Goal: Task Accomplishment & Management: Manage account settings

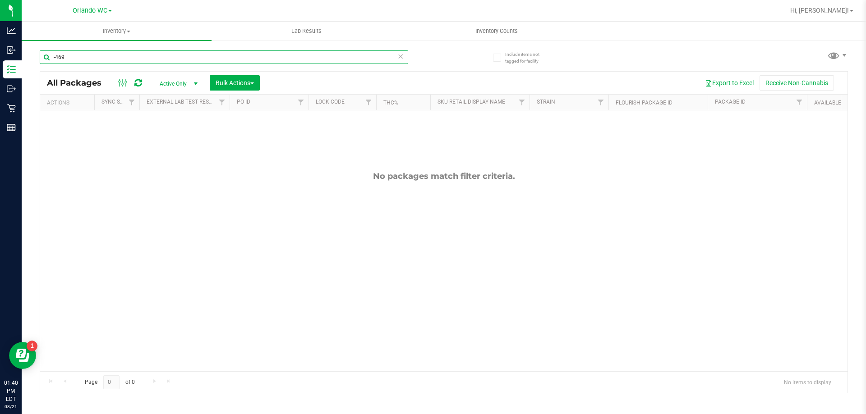
click at [133, 55] on input "-469" at bounding box center [224, 58] width 368 height 14
click at [57, 59] on input "-9071803501899096" at bounding box center [224, 58] width 368 height 14
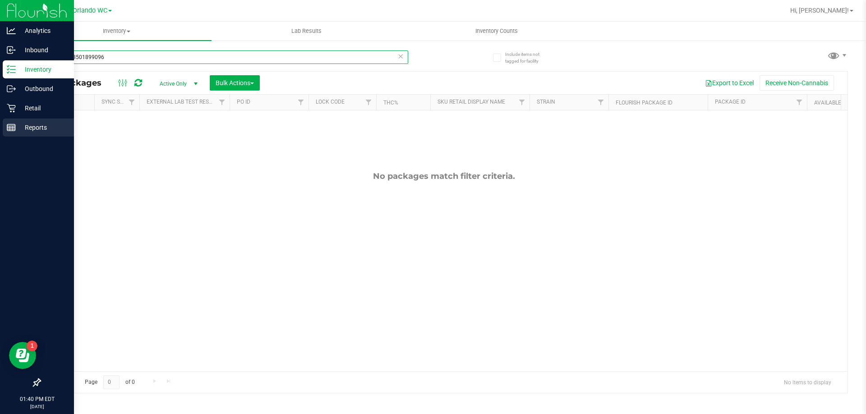
drag, startPoint x: 126, startPoint y: 59, endPoint x: 0, endPoint y: 123, distance: 141.0
click at [0, 102] on div "Analytics Inbound Inventory Outbound Retail Reports 01:40 PM EDT 08/21/2025 08/…" at bounding box center [433, 207] width 866 height 414
type input "9071803501899096"
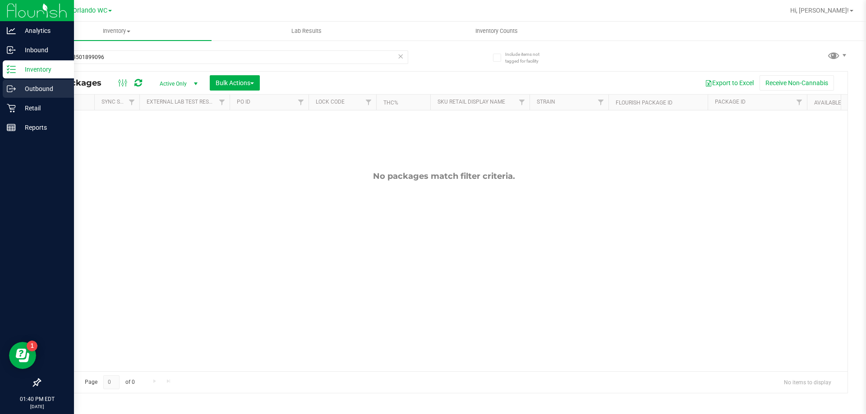
click at [0, 85] on link "Outbound" at bounding box center [37, 89] width 74 height 19
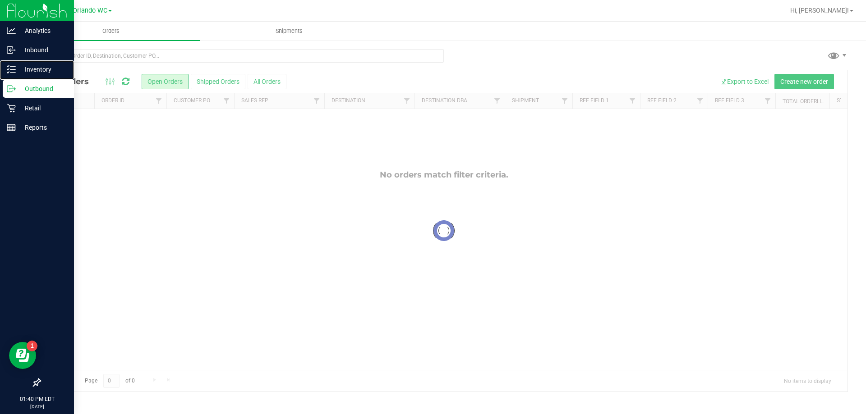
click at [36, 67] on p "Inventory" at bounding box center [43, 69] width 54 height 11
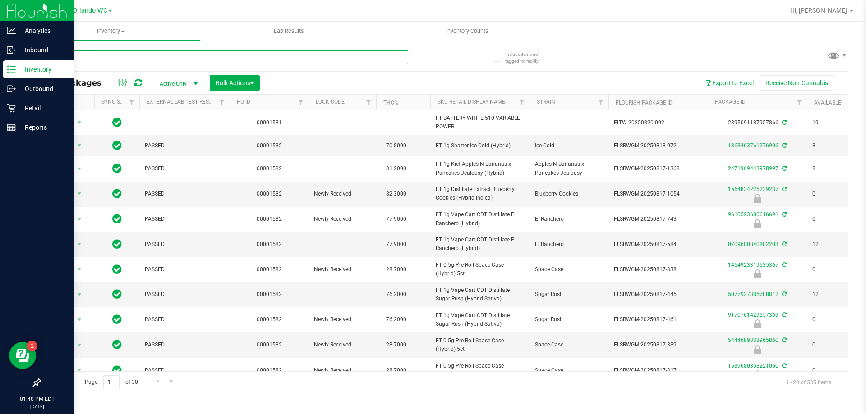
click at [292, 55] on input "text" at bounding box center [224, 58] width 368 height 14
type input "9071803501899096"
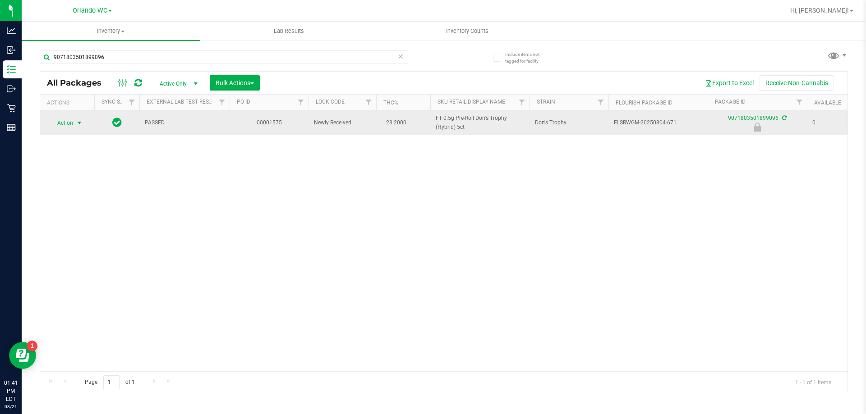
click at [74, 124] on span "select" at bounding box center [79, 123] width 11 height 13
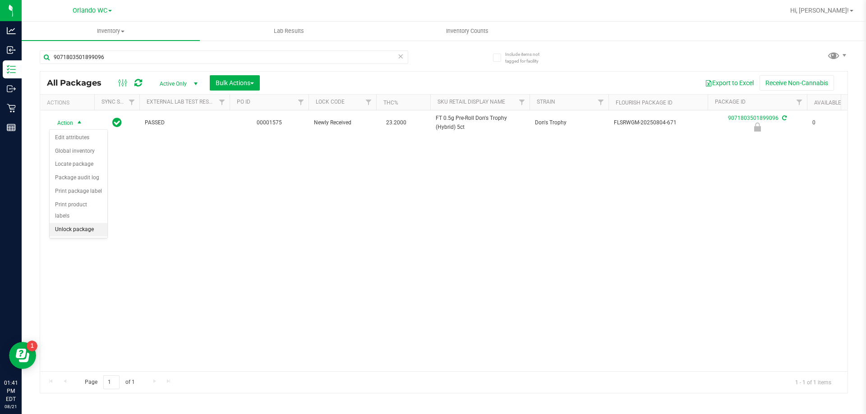
click at [77, 223] on li "Unlock package" at bounding box center [79, 230] width 58 height 14
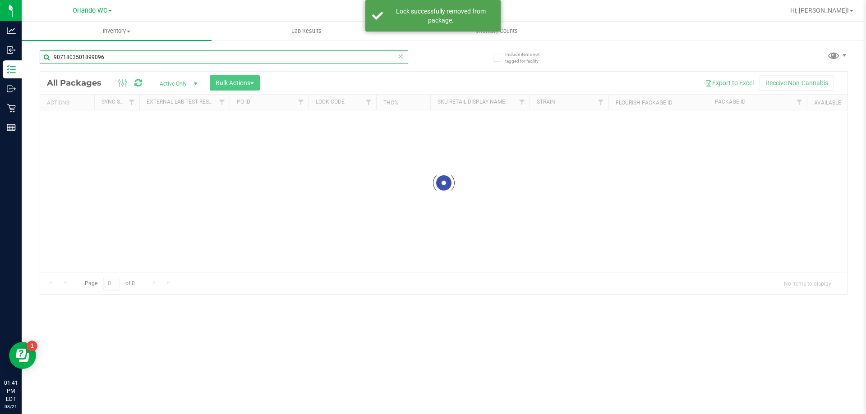
click at [147, 54] on div "Inventory All packages All inventory Waste log Create inventory Lab Results Inv…" at bounding box center [444, 218] width 844 height 393
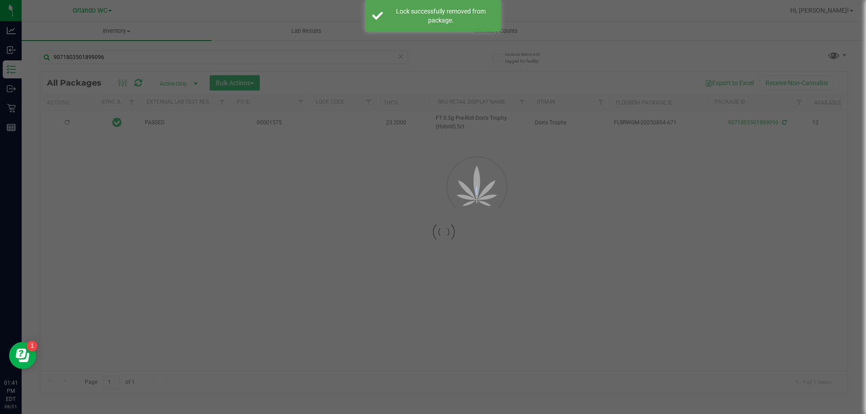
click at [147, 54] on div at bounding box center [433, 207] width 866 height 414
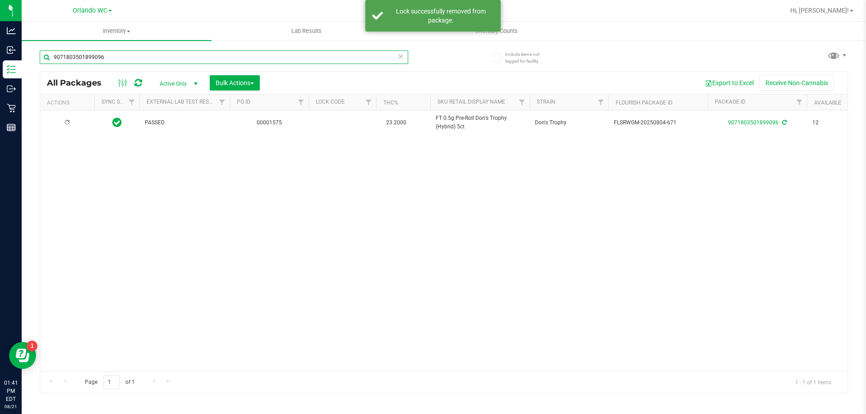
click at [147, 54] on input "9071803501899096" at bounding box center [224, 58] width 368 height 14
type input "1747801921833949"
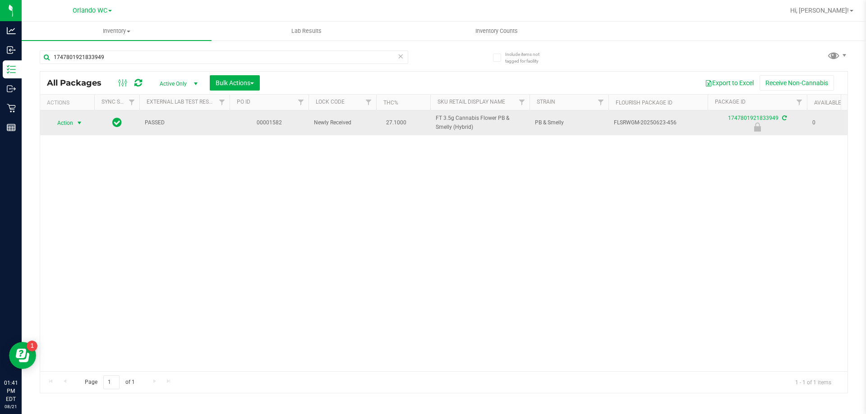
click at [64, 126] on span "Action" at bounding box center [61, 123] width 24 height 13
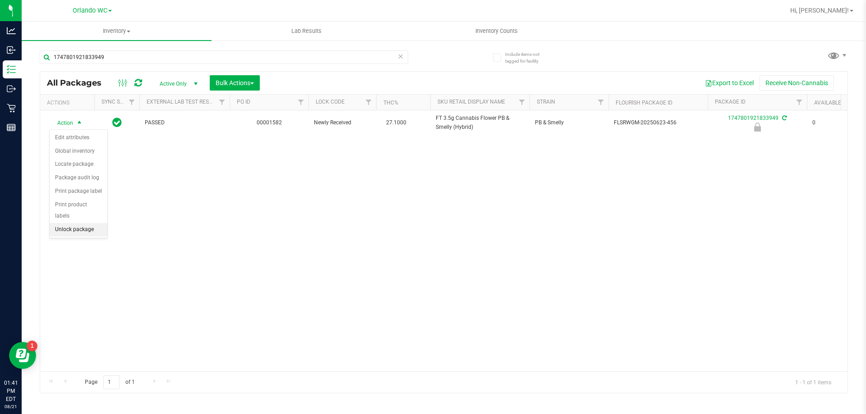
click at [86, 223] on li "Unlock package" at bounding box center [79, 230] width 58 height 14
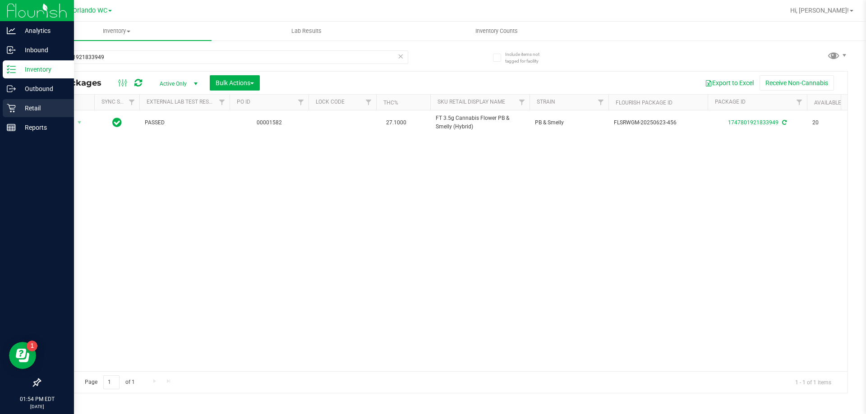
click at [13, 108] on icon at bounding box center [11, 108] width 9 height 9
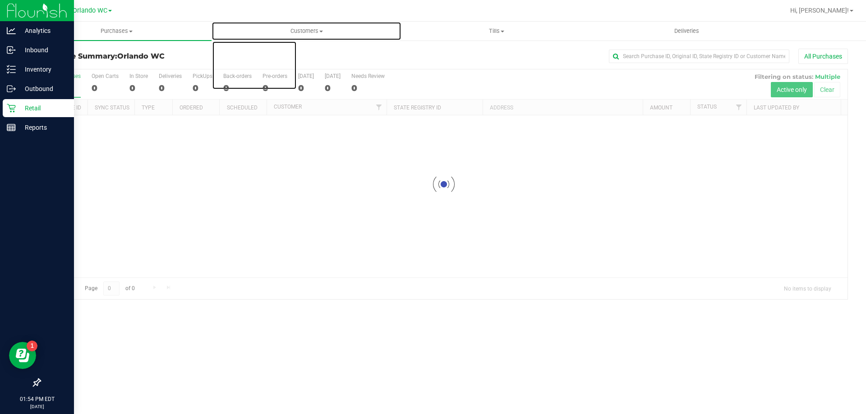
click at [331, 31] on span "Customers" at bounding box center [306, 31] width 189 height 8
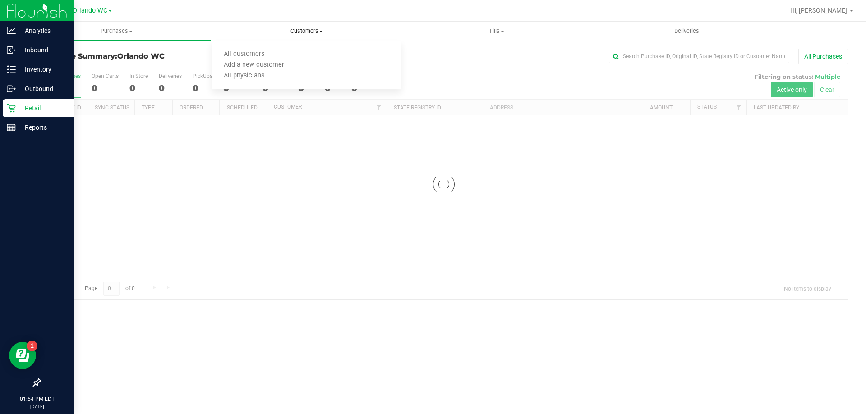
click at [283, 47] on ul "All customers Add a new customer All physicians" at bounding box center [307, 65] width 190 height 49
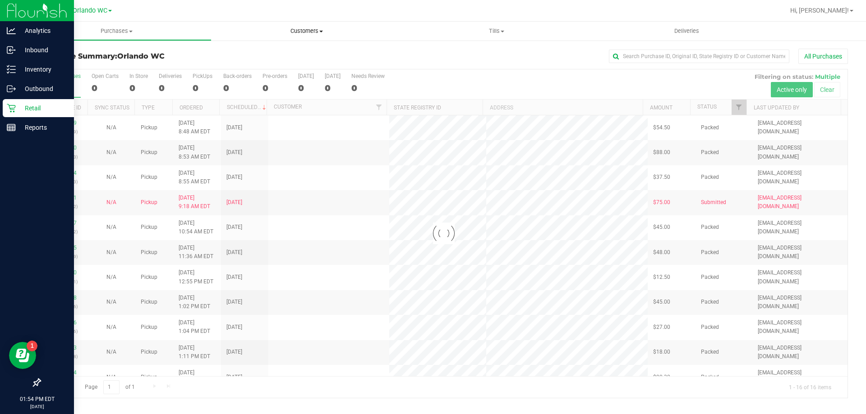
click at [279, 53] on li "All customers" at bounding box center [254, 54] width 85 height 11
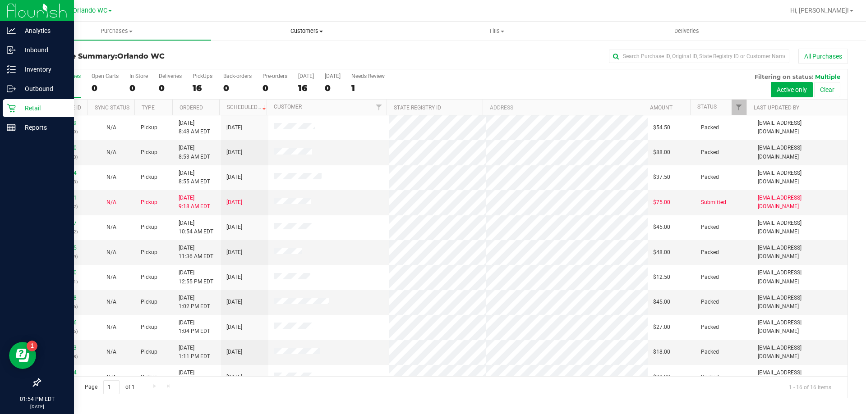
click at [337, 28] on span "Customers" at bounding box center [307, 31] width 190 height 8
click at [273, 53] on span "All customers" at bounding box center [244, 55] width 65 height 8
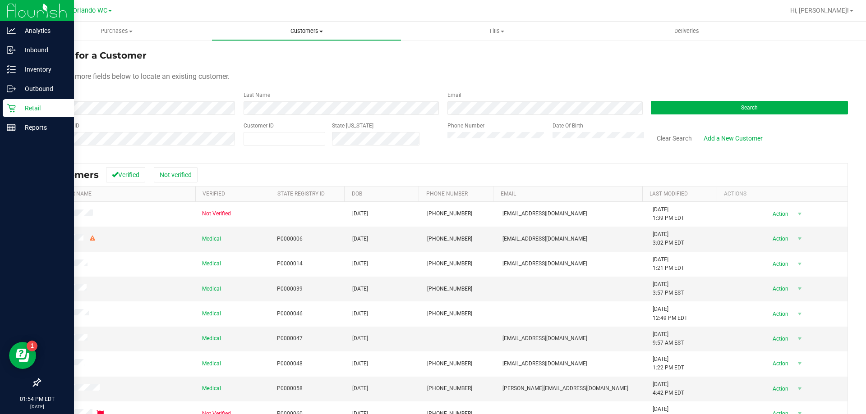
click at [325, 32] on span "Customers" at bounding box center [306, 31] width 189 height 8
click at [262, 54] on span "All customers" at bounding box center [244, 55] width 65 height 8
click at [0, 114] on link "Retail" at bounding box center [37, 108] width 74 height 19
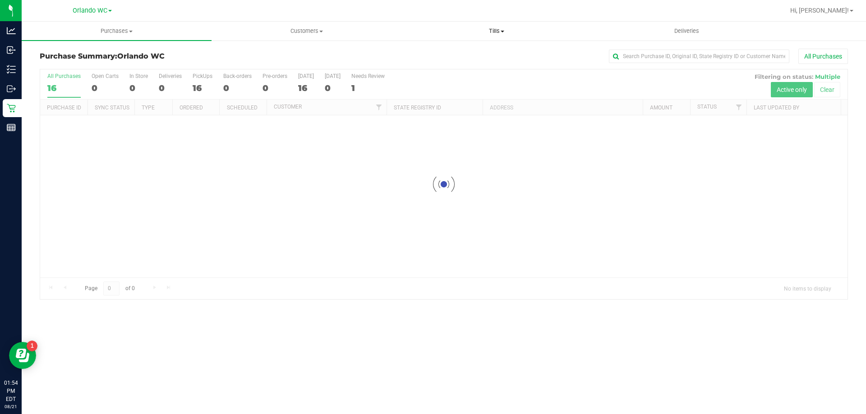
click at [509, 28] on span "Tills" at bounding box center [496, 31] width 189 height 8
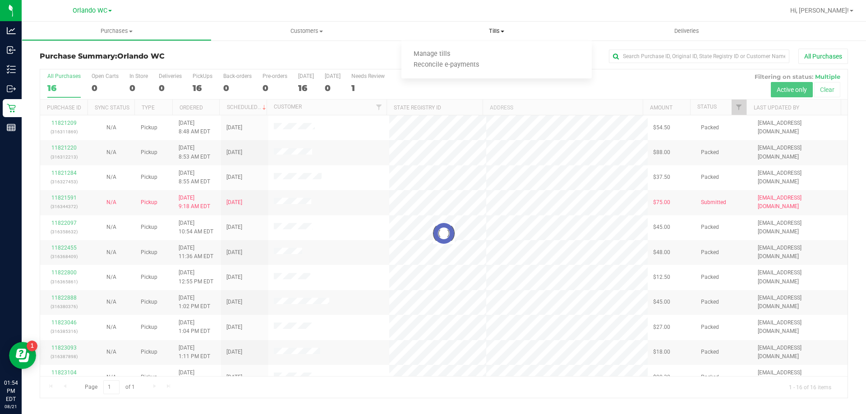
click at [471, 48] on ul "Manage tills Reconcile e-payments" at bounding box center [496, 60] width 190 height 38
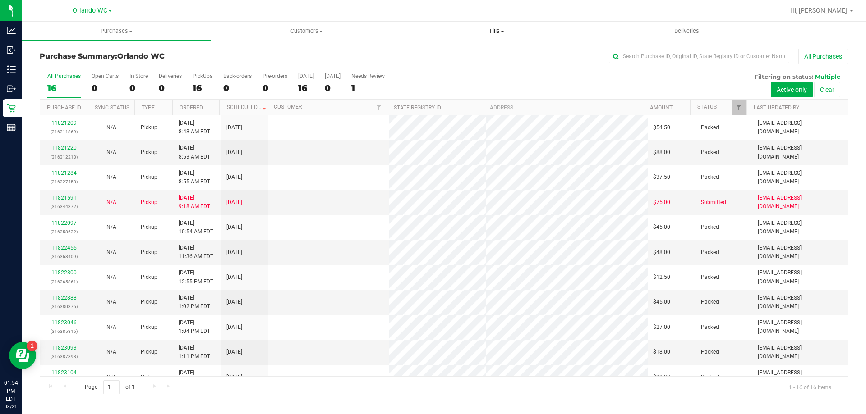
click at [489, 35] on uib-tab-heading "Tills Manage tills Reconcile e-payments" at bounding box center [496, 31] width 190 height 19
click at [459, 52] on span "Manage tills" at bounding box center [431, 55] width 61 height 8
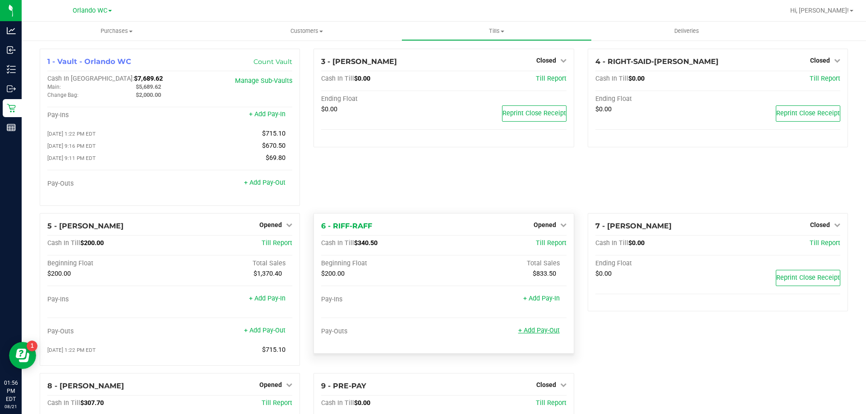
click at [539, 331] on link "+ Add Pay-Out" at bounding box center [538, 331] width 41 height 8
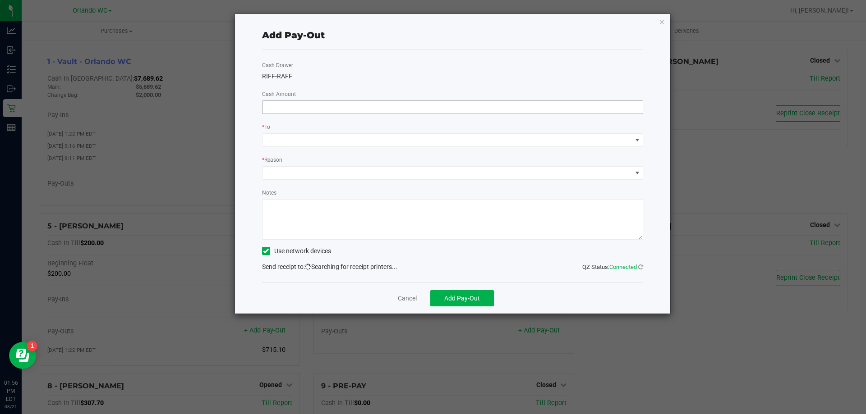
click at [370, 105] on input at bounding box center [452, 107] width 381 height 13
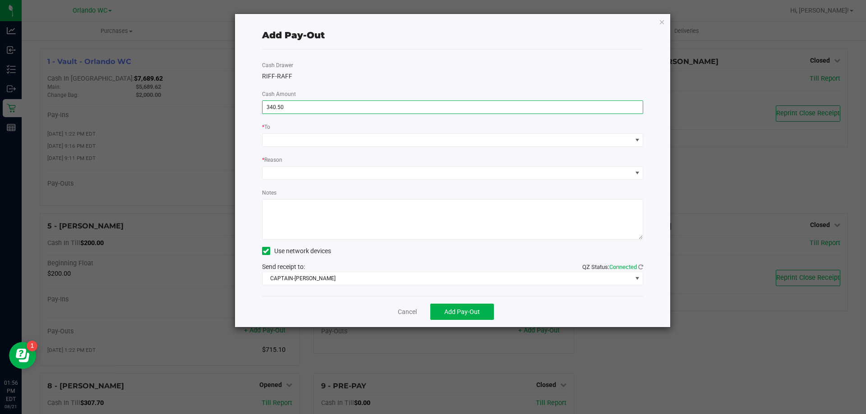
type input "$340.50"
click at [413, 148] on div "Cash Drawer RIFF-RAFF Cash Amount $340.50 * To * Reason Notes Use network devic…" at bounding box center [453, 173] width 382 height 247
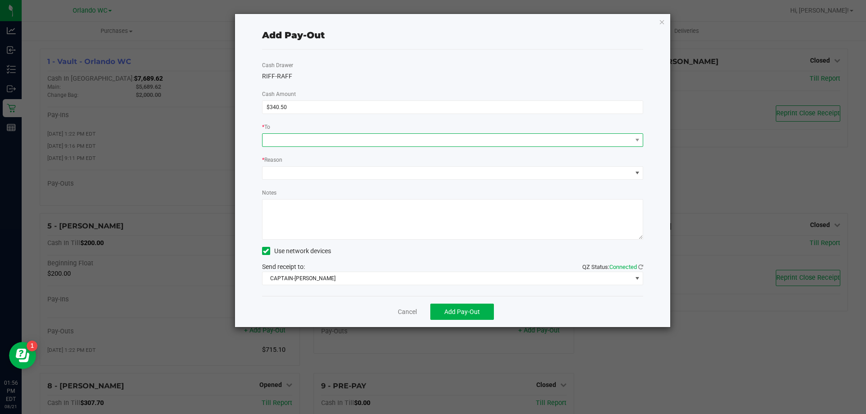
click at [405, 137] on span at bounding box center [446, 140] width 369 height 13
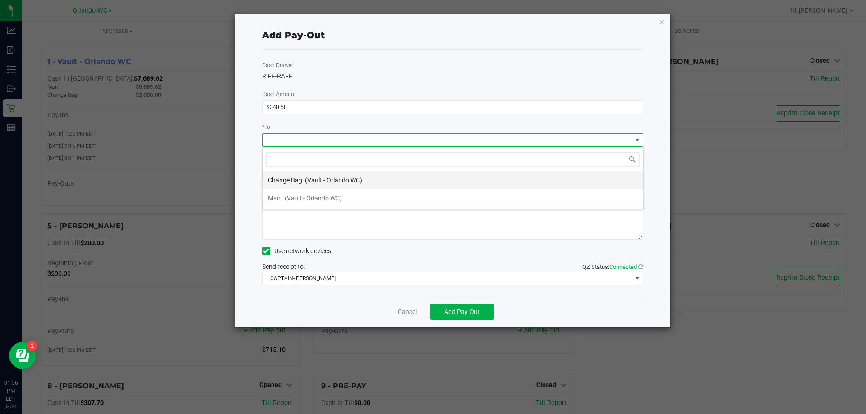
scroll to position [14, 381]
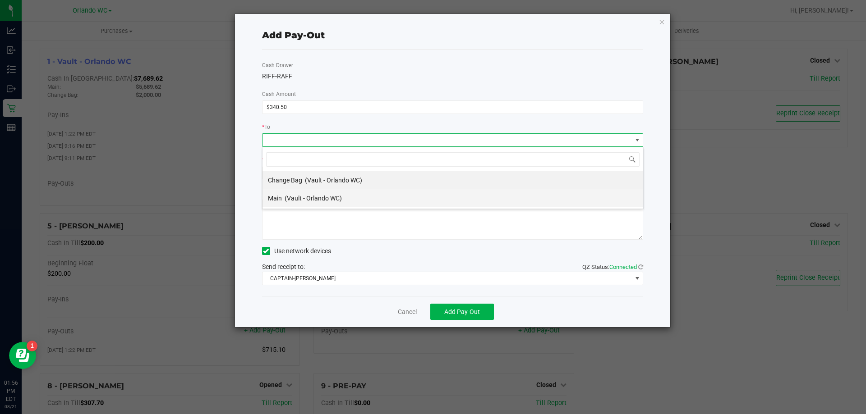
click at [326, 193] on div "Main (Vault - Orlando WC)" at bounding box center [305, 198] width 74 height 16
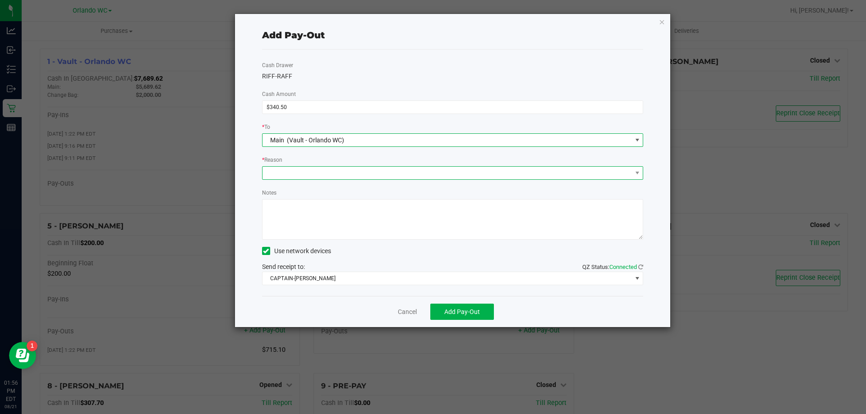
click at [336, 172] on span at bounding box center [446, 173] width 369 height 13
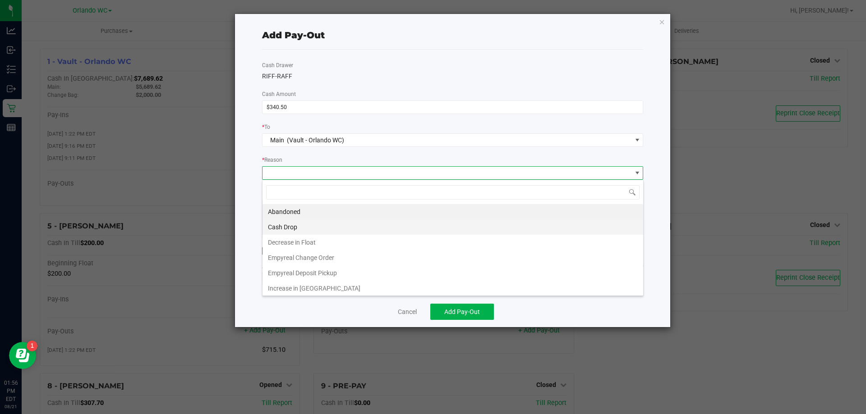
click at [341, 224] on li "Cash Drop" at bounding box center [452, 227] width 381 height 15
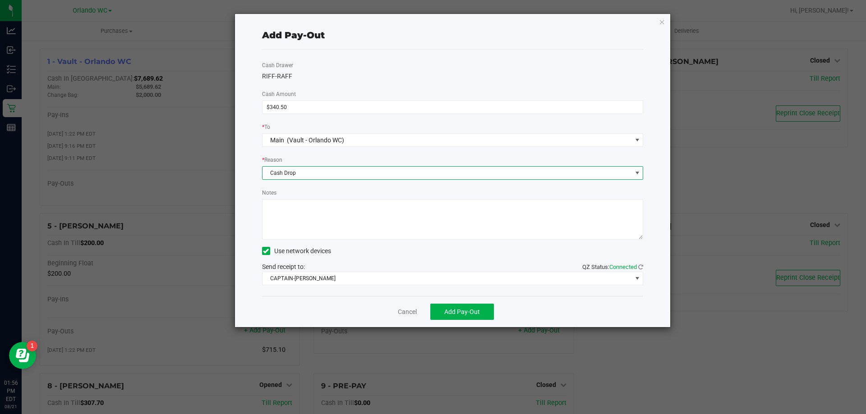
click at [345, 222] on textarea "Notes" at bounding box center [453, 219] width 382 height 41
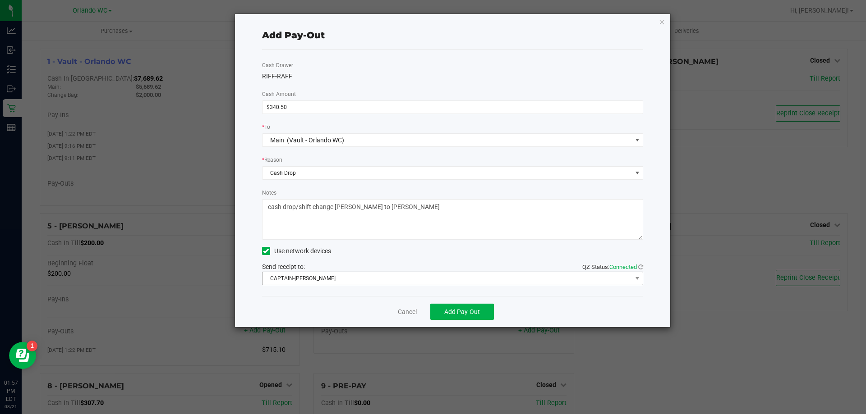
type textarea "cash drop/shift change Nastasio to Lisa"
click at [330, 273] on span "CAPTAIN-KANGA" at bounding box center [446, 278] width 369 height 13
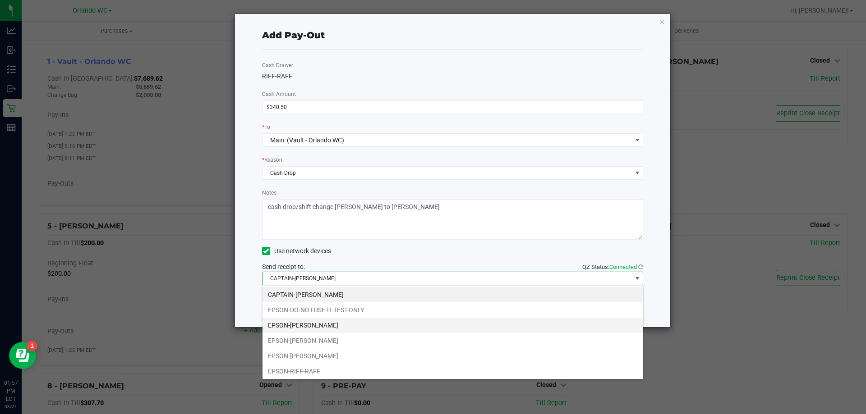
click at [332, 323] on li "EPSON-[PERSON_NAME]" at bounding box center [452, 325] width 381 height 15
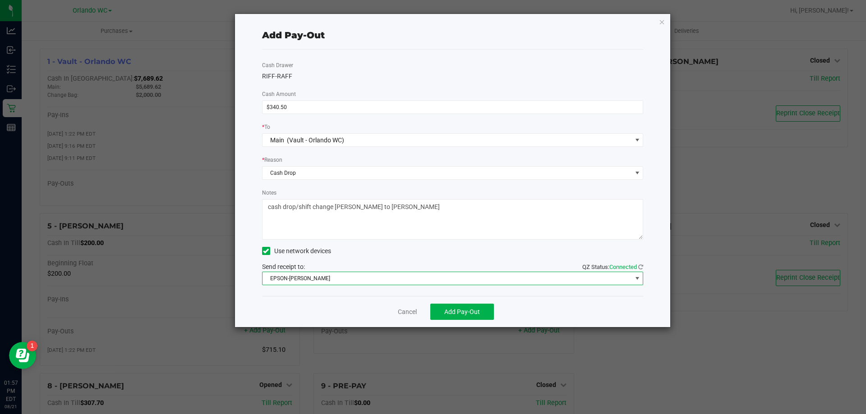
click at [460, 304] on div "Cancel Add Pay-Out" at bounding box center [453, 311] width 382 height 31
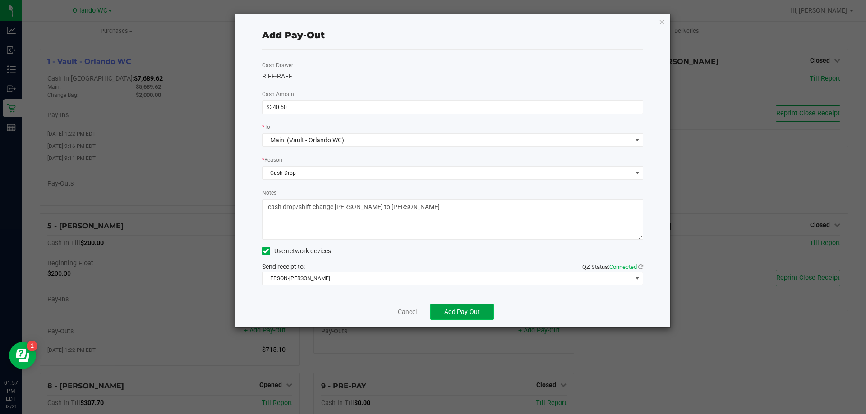
click at [460, 309] on span "Add Pay-Out" at bounding box center [462, 311] width 36 height 7
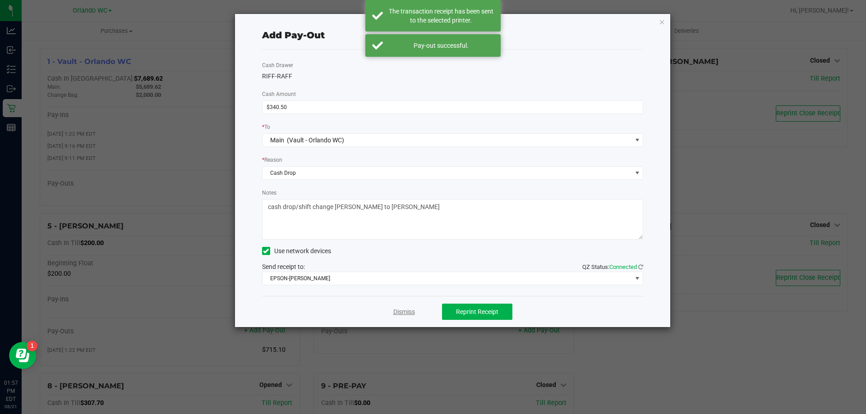
click at [405, 313] on link "Dismiss" at bounding box center [404, 312] width 22 height 9
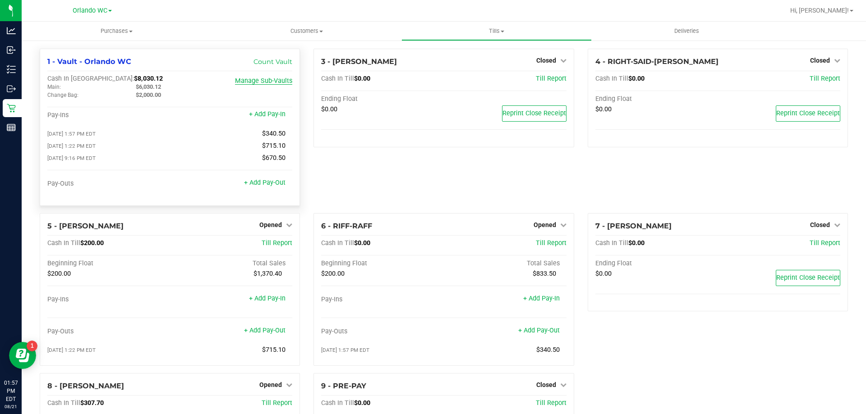
click at [279, 81] on link "Manage Sub-Vaults" at bounding box center [263, 81] width 57 height 8
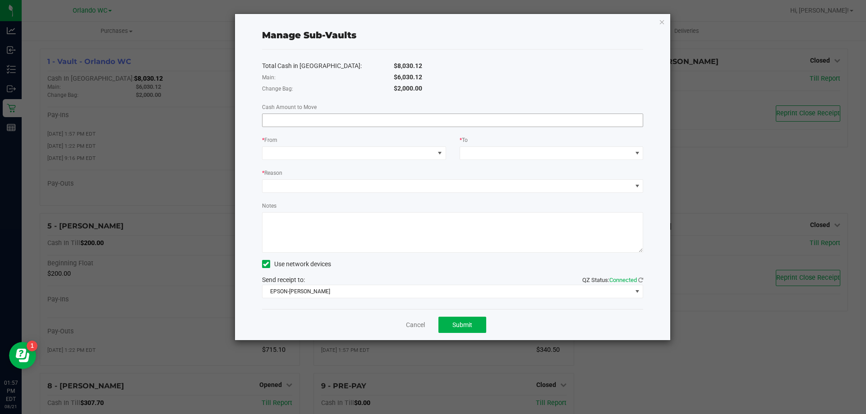
click at [329, 118] on input at bounding box center [452, 120] width 381 height 13
type input "$200.00"
click at [429, 156] on span at bounding box center [348, 153] width 172 height 13
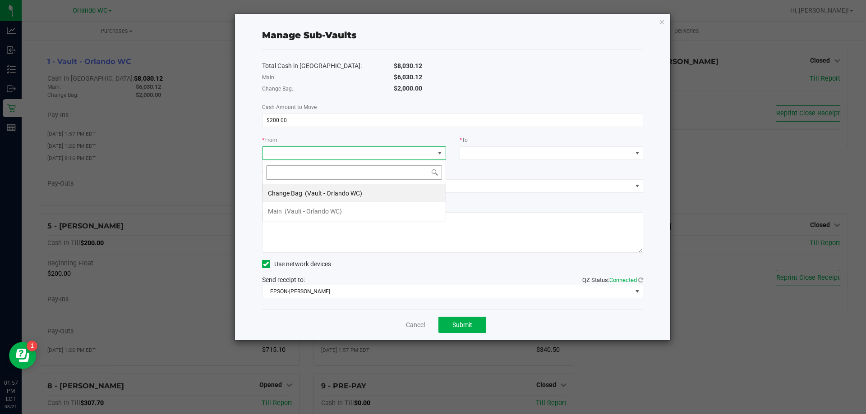
scroll to position [14, 184]
click at [309, 211] on span "(Vault - Orlando WC)" at bounding box center [313, 211] width 57 height 7
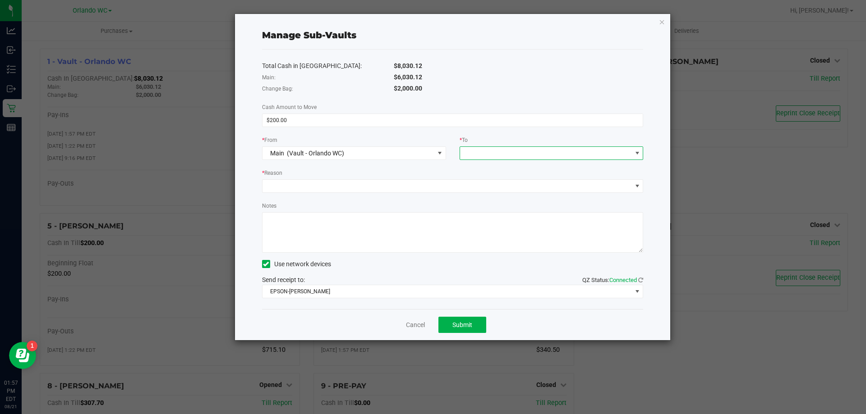
click at [542, 147] on span at bounding box center [552, 154] width 184 height 14
click at [618, 148] on span at bounding box center [546, 153] width 172 height 13
click at [415, 320] on div "Cancel Submit" at bounding box center [453, 324] width 382 height 31
click at [417, 322] on link "Cancel" at bounding box center [415, 325] width 19 height 9
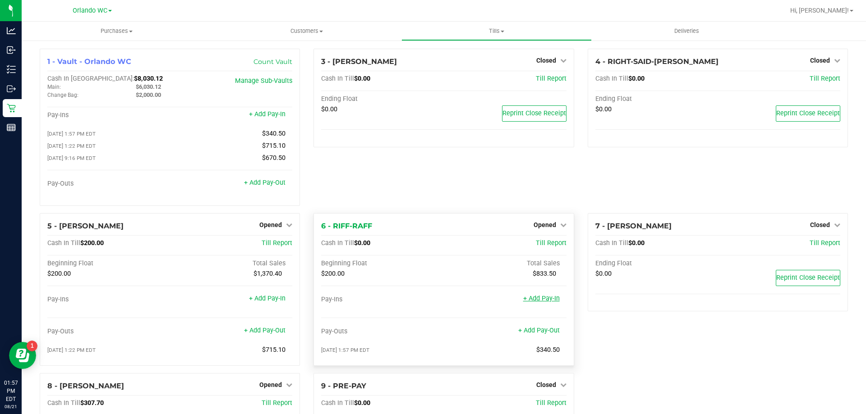
click at [531, 300] on link "+ Add Pay-In" at bounding box center [541, 299] width 37 height 8
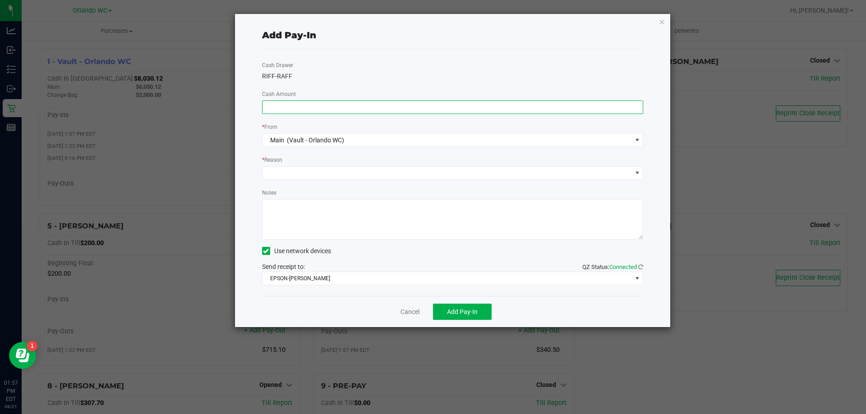
click at [358, 108] on input at bounding box center [452, 107] width 381 height 13
type input "$200.00"
click at [346, 161] on div "Cash Drawer RIFF-RAFF Cash Amount $200.00 * From Main (Vault - Orlando WC) * Re…" at bounding box center [453, 173] width 382 height 247
click at [336, 170] on span at bounding box center [446, 173] width 369 height 13
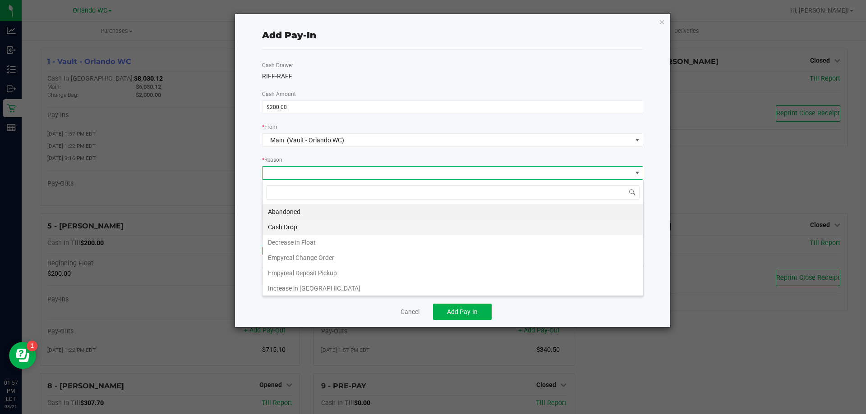
scroll to position [2, 0]
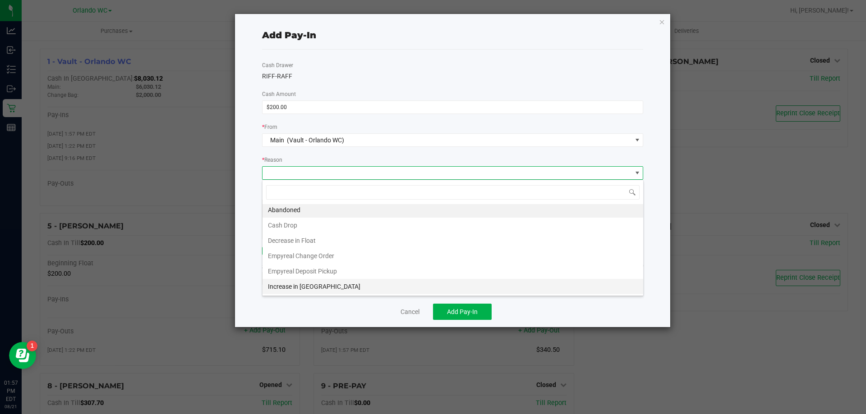
click at [301, 282] on li "Increase in [GEOGRAPHIC_DATA]" at bounding box center [452, 286] width 381 height 15
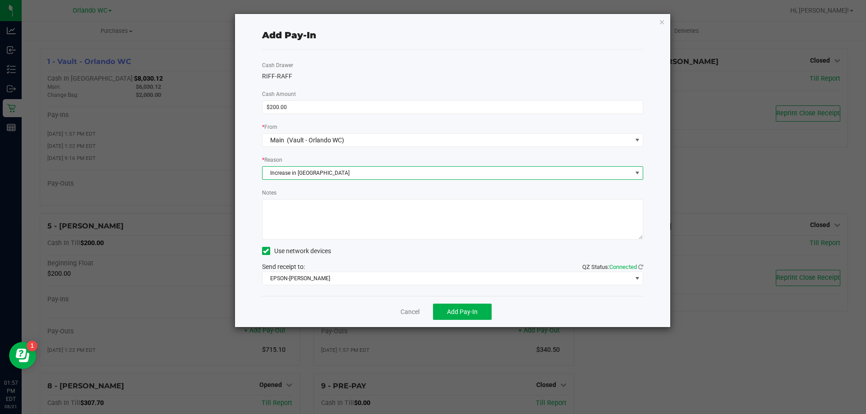
click at [315, 221] on textarea "Notes" at bounding box center [453, 219] width 382 height 41
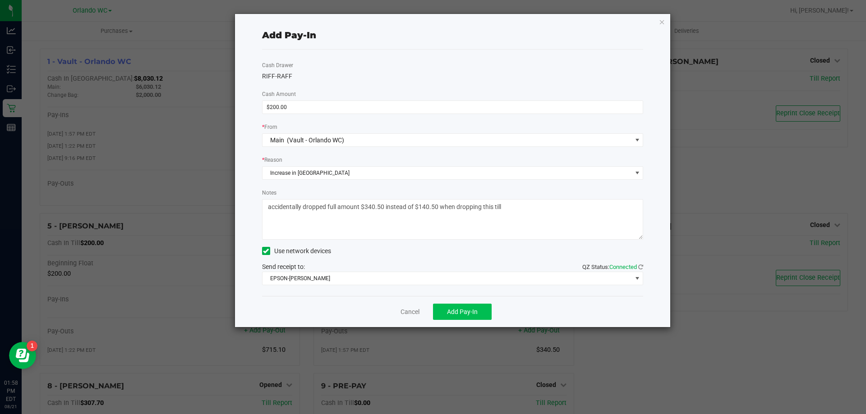
type textarea "accidentally dropped full amount $340.50 instead of $140.50 when dropping this …"
click at [478, 313] on button "Add Pay-In" at bounding box center [462, 312] width 59 height 16
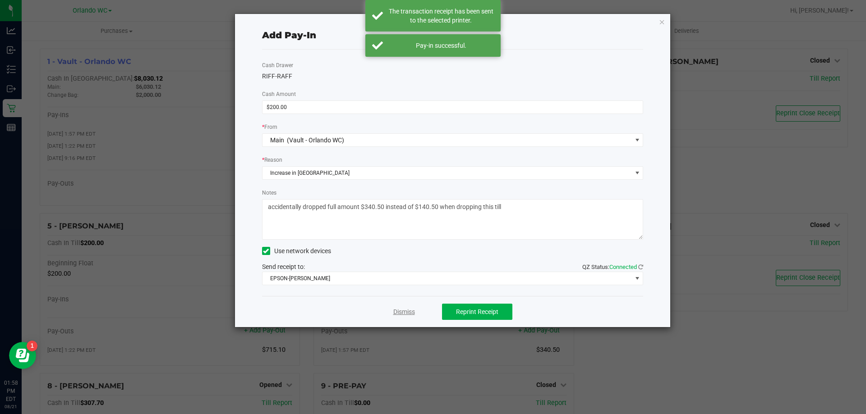
click at [401, 316] on link "Dismiss" at bounding box center [404, 312] width 22 height 9
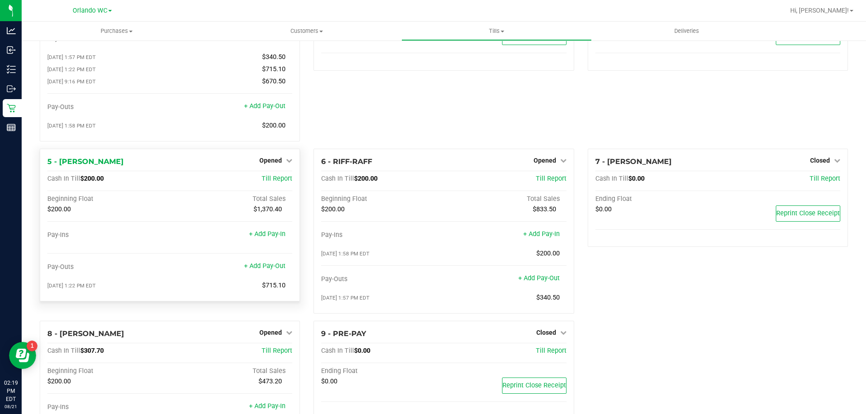
scroll to position [144, 0]
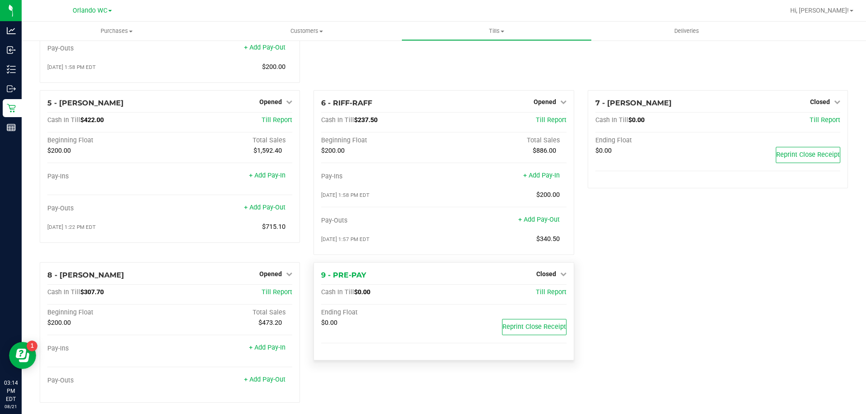
scroll to position [144, 0]
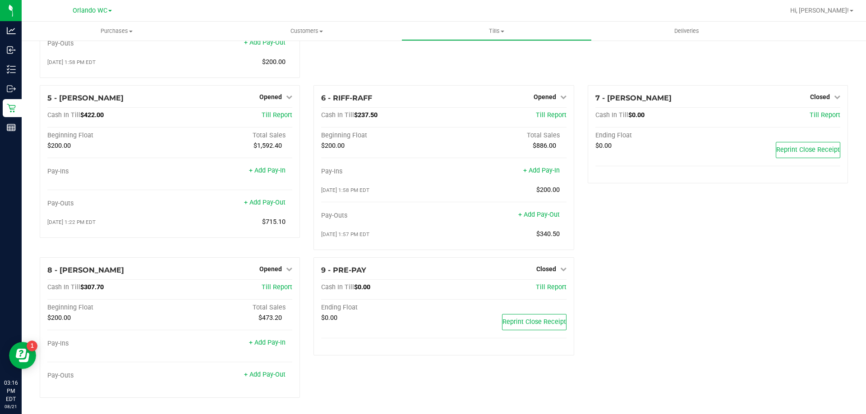
click at [752, 258] on div "1 - Vault - [GEOGRAPHIC_DATA] WC Count Vault Cash In Vault: $7,830.12 Main: $5,…" at bounding box center [444, 156] width 822 height 497
click at [271, 388] on div at bounding box center [169, 387] width 245 height 6
click at [266, 377] on link "+ Add Pay-Out" at bounding box center [264, 375] width 41 height 8
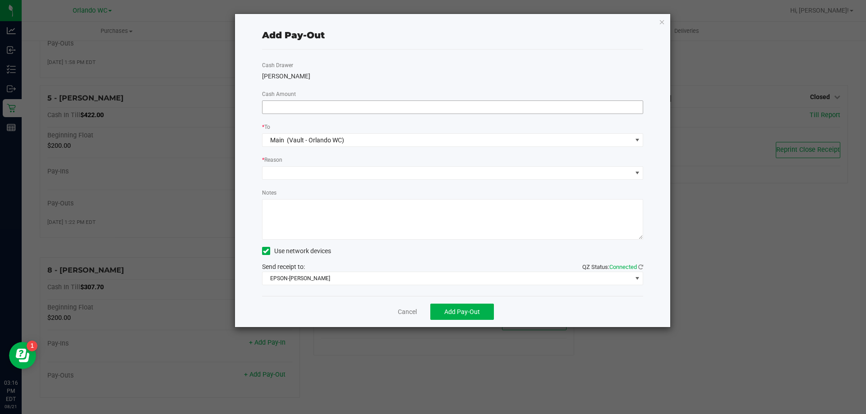
click at [378, 102] on input at bounding box center [452, 107] width 381 height 13
click at [465, 157] on div "* Reason" at bounding box center [453, 160] width 382 height 11
type input "$107.70"
click at [356, 177] on span at bounding box center [446, 173] width 369 height 13
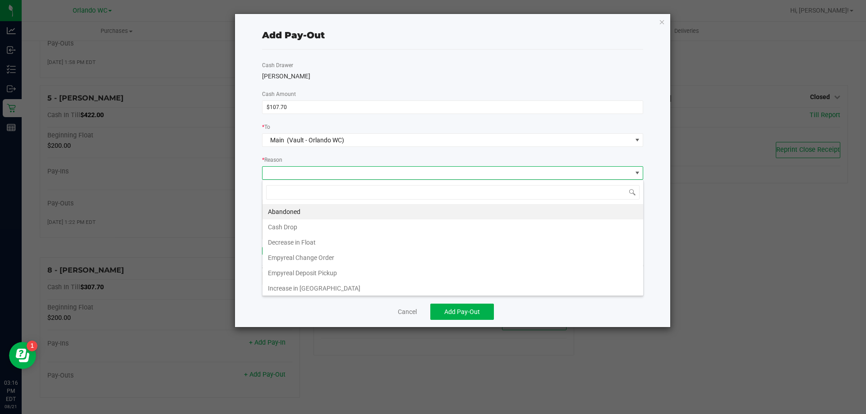
scroll to position [14, 381]
click at [327, 227] on li "Cash Drop" at bounding box center [452, 227] width 381 height 15
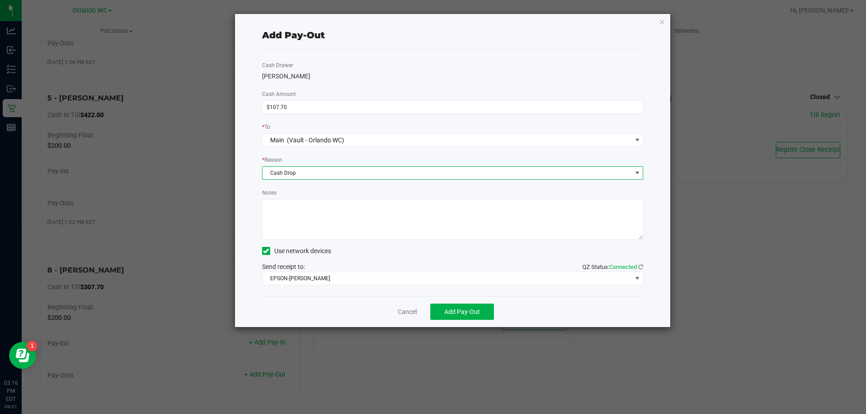
click at [365, 219] on textarea "Notes" at bounding box center [453, 219] width 382 height 41
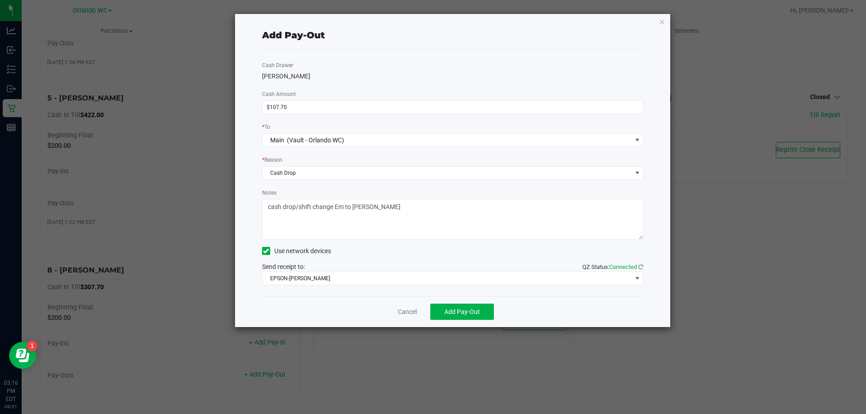
type textarea "cash drop/shift change Em to [PERSON_NAME]"
click at [485, 314] on button "Add Pay-Out" at bounding box center [462, 312] width 64 height 16
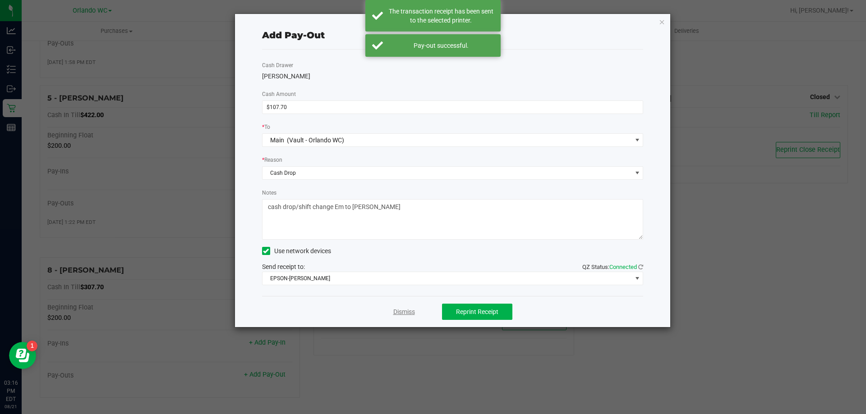
click at [409, 313] on link "Dismiss" at bounding box center [404, 312] width 22 height 9
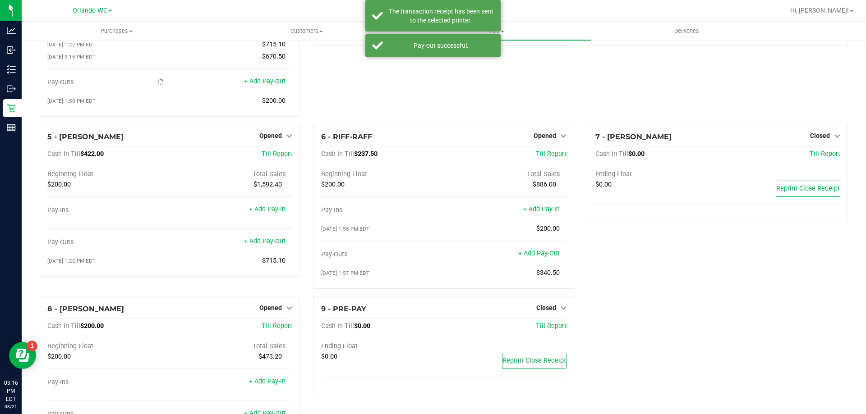
scroll to position [144, 0]
